Goal: Information Seeking & Learning: Learn about a topic

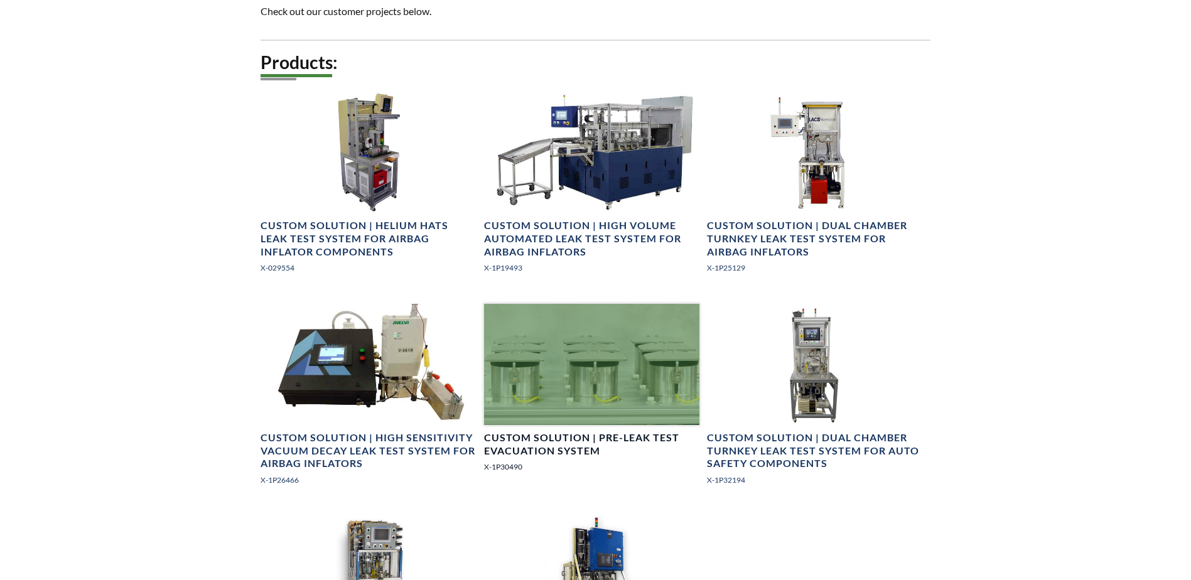
click at [572, 399] on div at bounding box center [591, 364] width 215 height 121
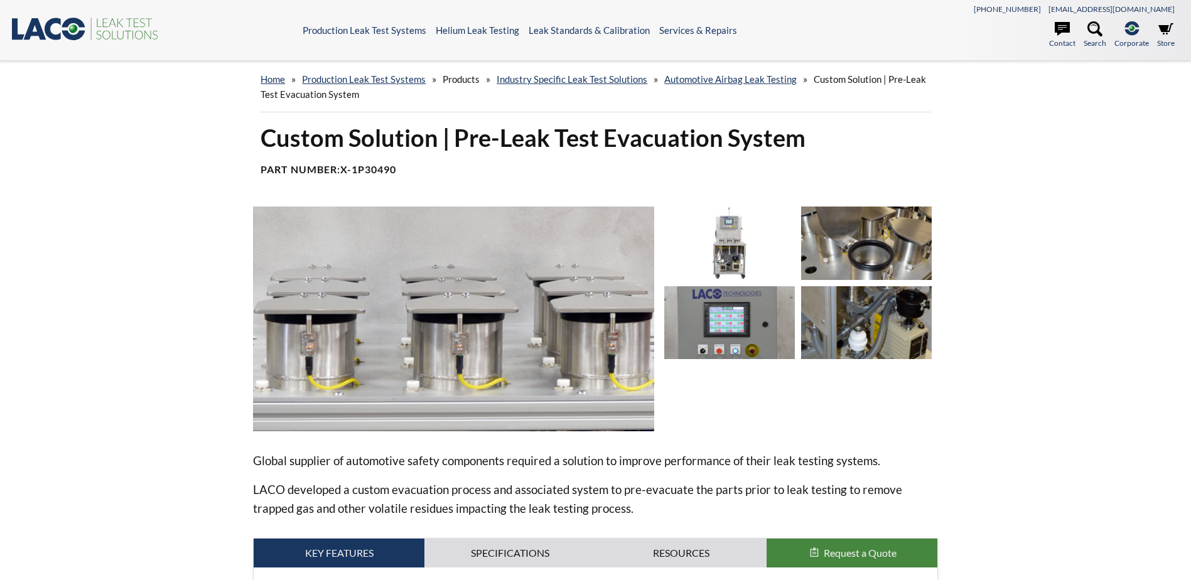
click at [882, 251] on img at bounding box center [866, 242] width 131 height 73
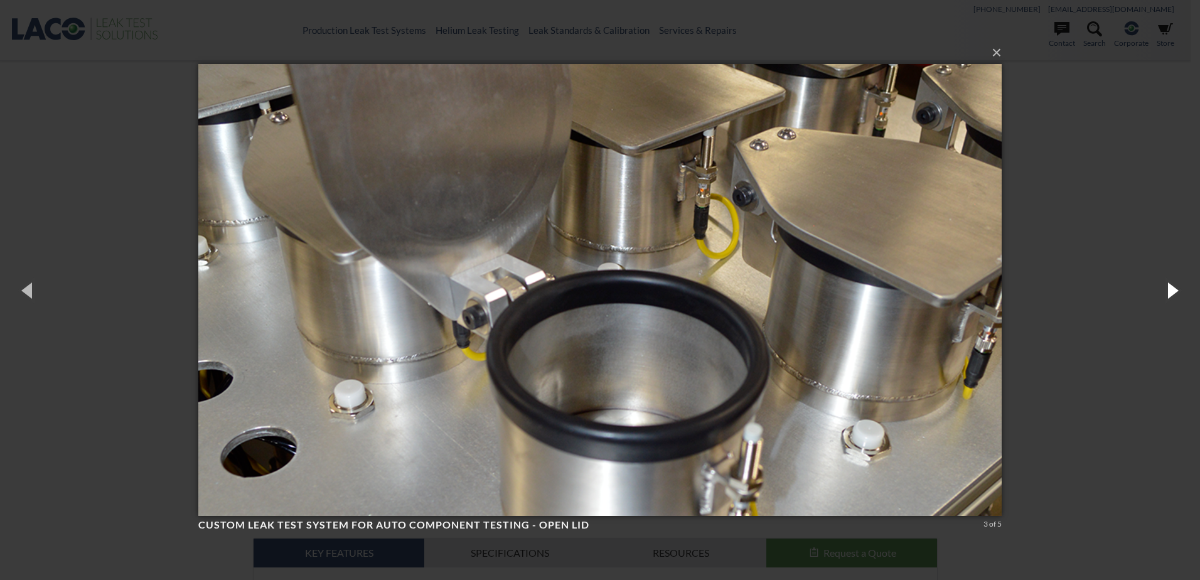
click at [1171, 292] on button "button" at bounding box center [1172, 289] width 56 height 69
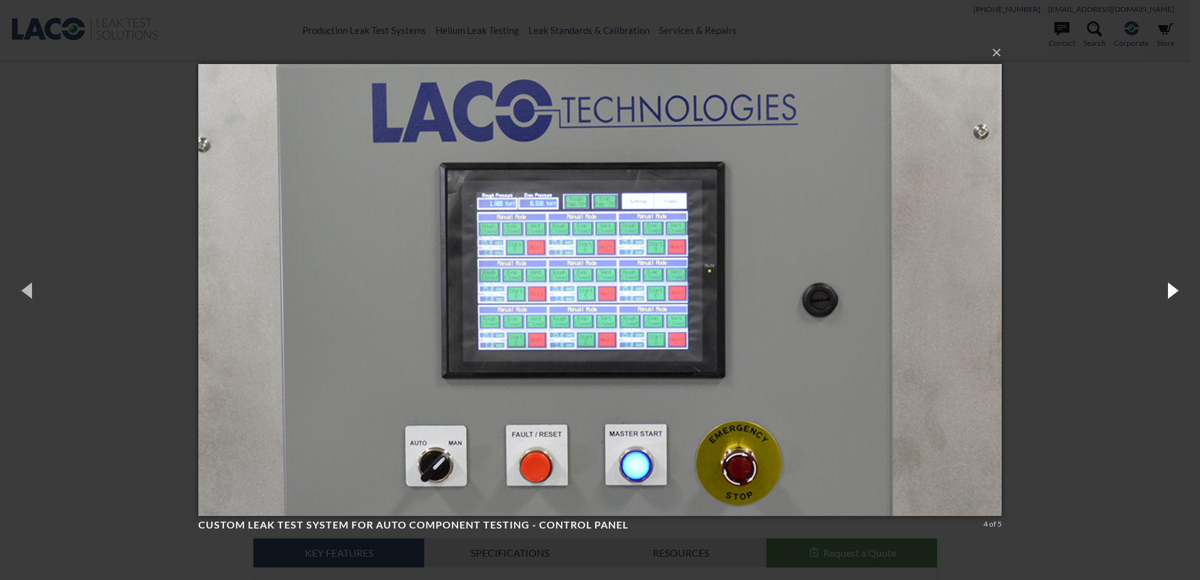
click at [1171, 292] on button "button" at bounding box center [1172, 289] width 56 height 69
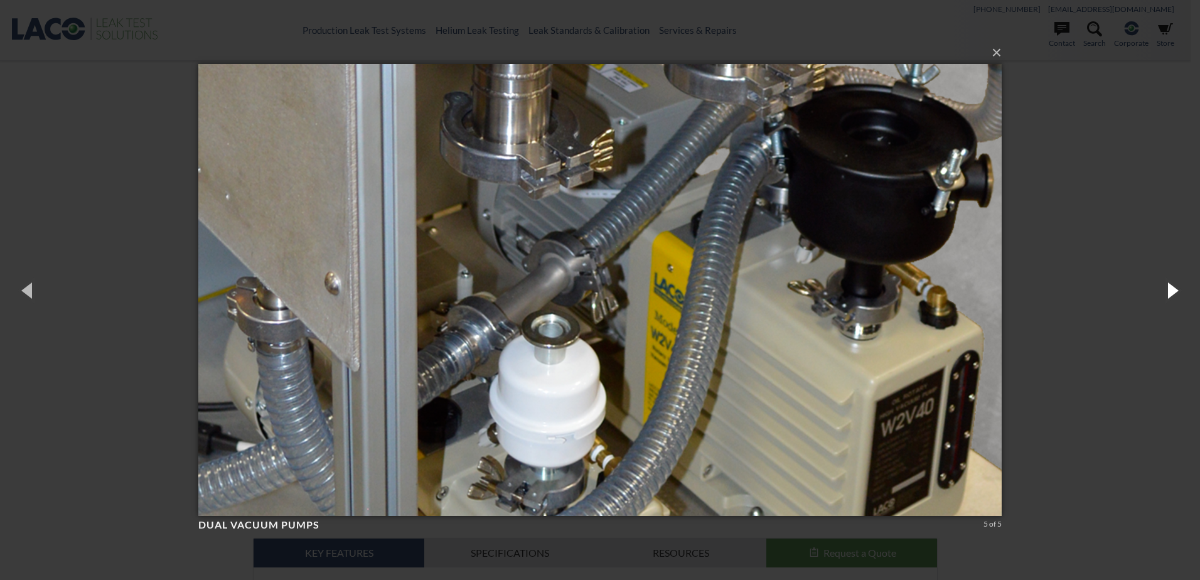
click at [1171, 292] on button "button" at bounding box center [1172, 289] width 56 height 69
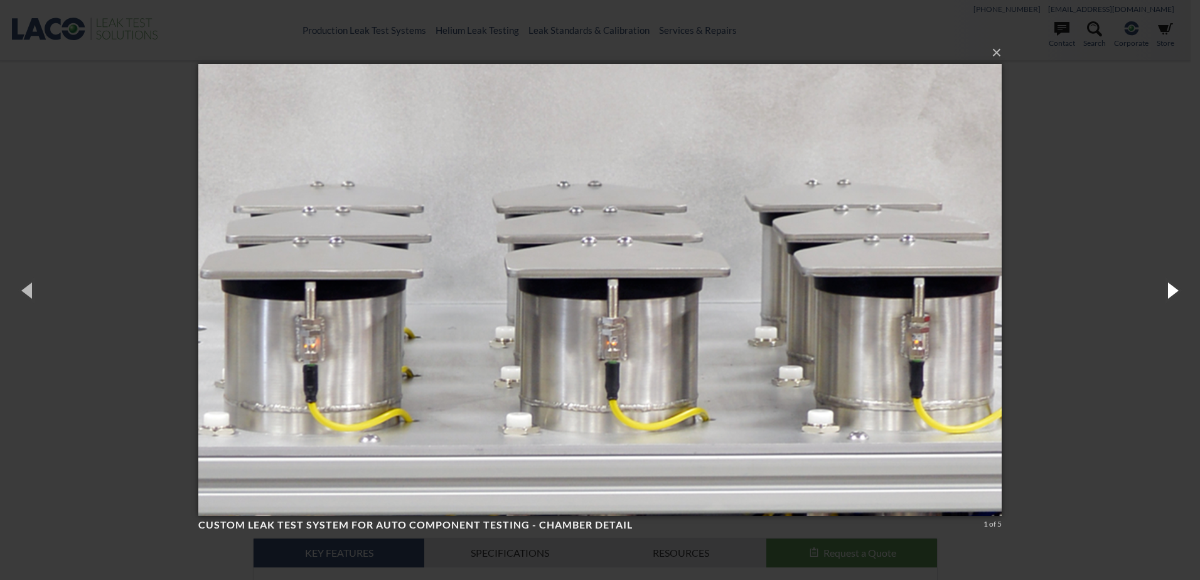
click at [1171, 292] on button "button" at bounding box center [1172, 289] width 56 height 69
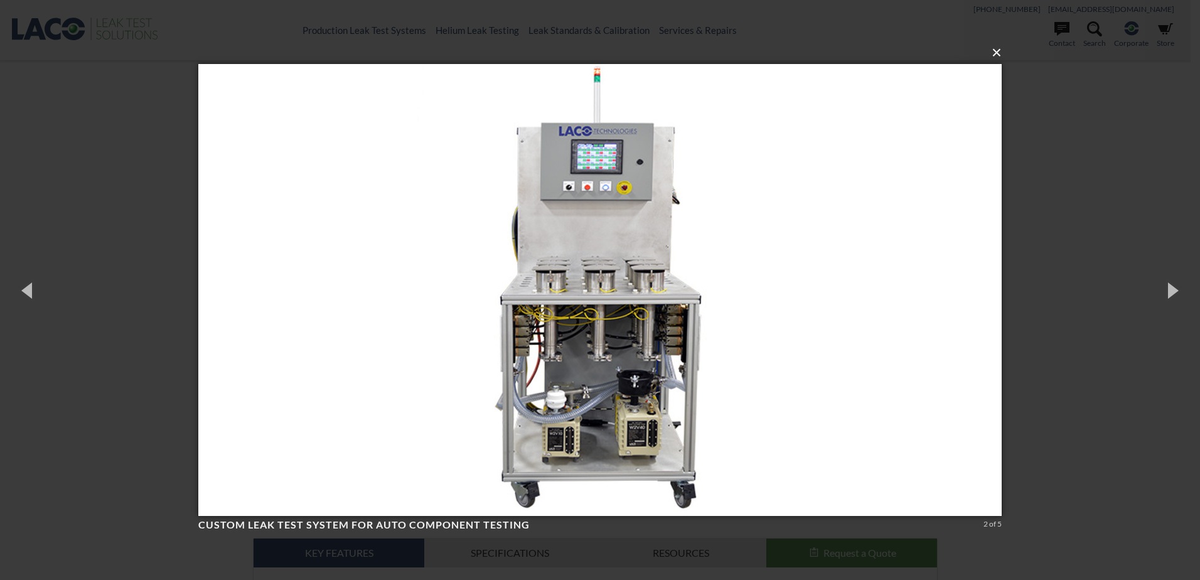
click at [999, 54] on button "×" at bounding box center [603, 53] width 803 height 28
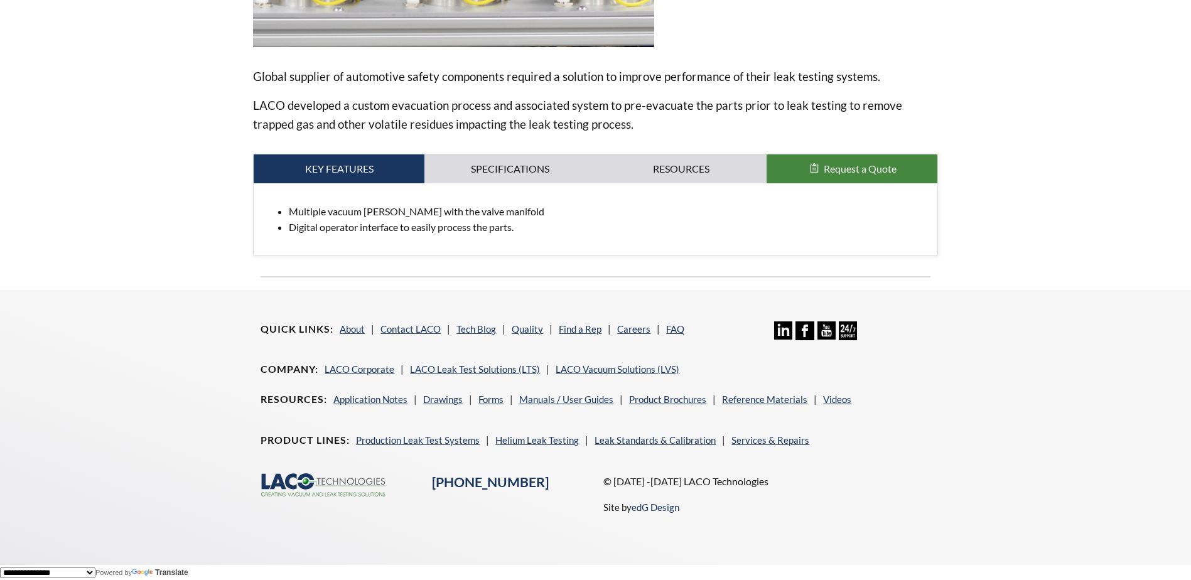
scroll to position [386, 0]
